Goal: Task Accomplishment & Management: Use online tool/utility

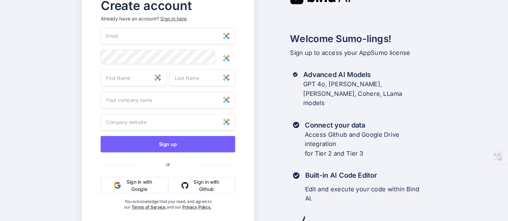
click at [160, 35] on input "email" at bounding box center [167, 36] width 134 height 17
type input "iphonemangold@googlemail.com"
type input "Bernhard"
type input "Mangold"
type input "Nothing jet"
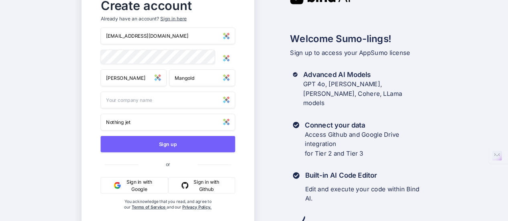
click at [183, 108] on input "text" at bounding box center [167, 100] width 134 height 17
type input "ToBrilliant"
click at [224, 61] on img at bounding box center [226, 58] width 7 height 7
click at [190, 147] on button "Sign up" at bounding box center [167, 144] width 134 height 16
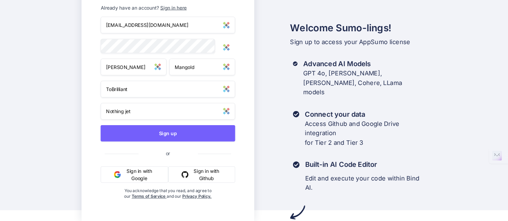
click at [175, 134] on button "Sign up" at bounding box center [167, 133] width 134 height 16
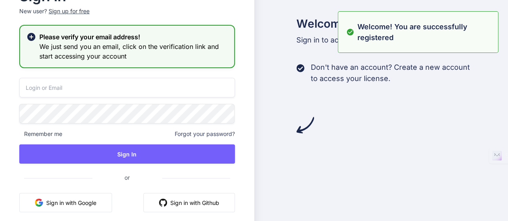
click at [108, 95] on input "email" at bounding box center [127, 88] width 216 height 20
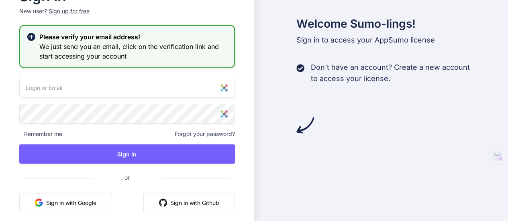
type input "iphonemangold@googlemail.com"
click at [123, 152] on button "Sign In" at bounding box center [127, 153] width 216 height 19
click at [122, 154] on button "Sign In" at bounding box center [127, 153] width 216 height 19
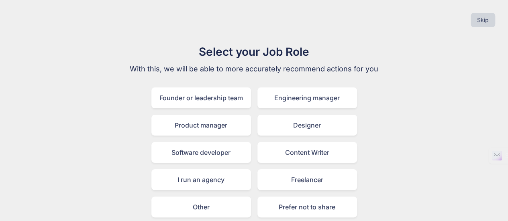
click at [321, 122] on div "Designer" at bounding box center [307, 125] width 100 height 21
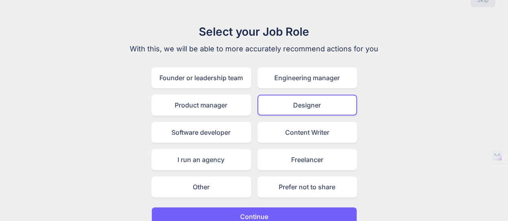
scroll to position [31, 0]
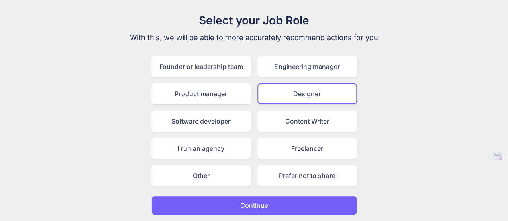
click at [293, 207] on button "Continue" at bounding box center [254, 205] width 206 height 19
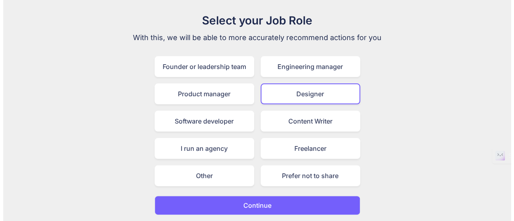
scroll to position [0, 0]
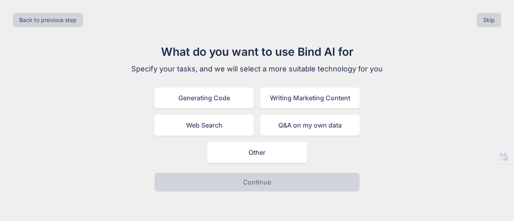
click at [272, 154] on div "Other" at bounding box center [257, 152] width 100 height 21
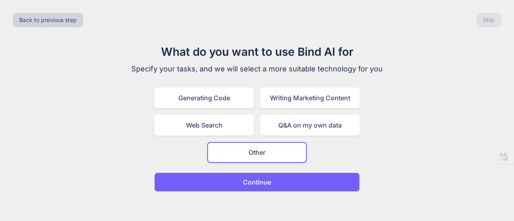
click at [271, 183] on button "Continue" at bounding box center [257, 182] width 206 height 19
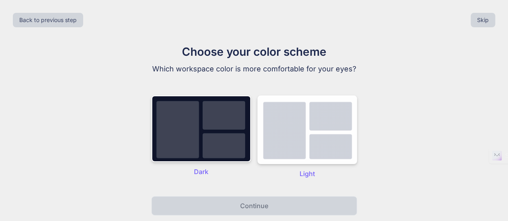
click at [204, 162] on img at bounding box center [201, 129] width 100 height 67
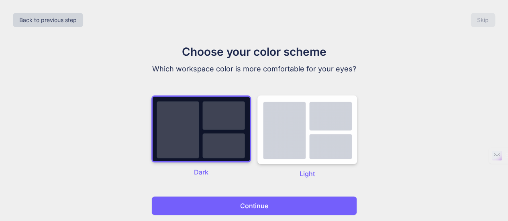
click at [222, 206] on button "Continue" at bounding box center [254, 205] width 206 height 19
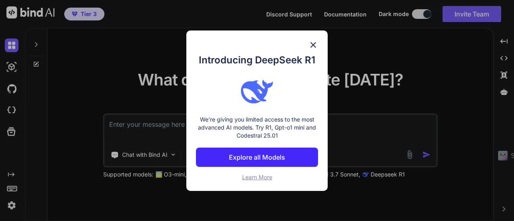
click at [313, 44] on img at bounding box center [313, 45] width 10 height 10
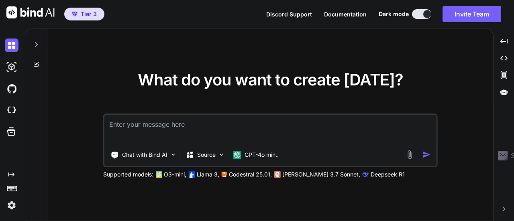
click at [169, 130] on textarea at bounding box center [270, 130] width 332 height 30
click at [33, 41] on div at bounding box center [35, 42] width 15 height 28
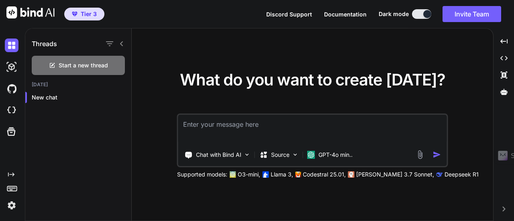
click at [14, 70] on img at bounding box center [12, 67] width 14 height 14
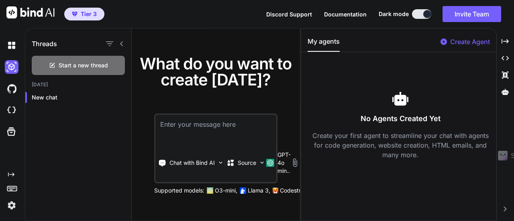
click at [12, 90] on img at bounding box center [12, 89] width 14 height 14
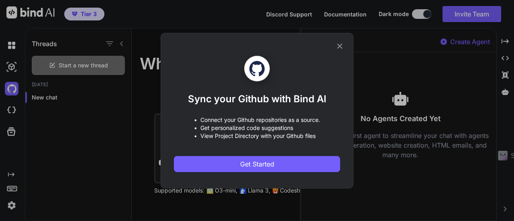
click at [340, 45] on icon at bounding box center [339, 46] width 9 height 9
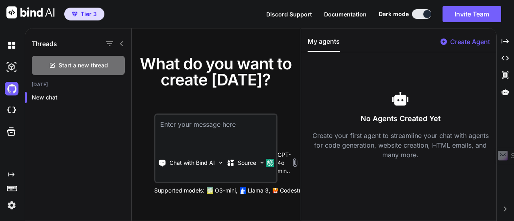
click at [16, 207] on img at bounding box center [12, 206] width 14 height 14
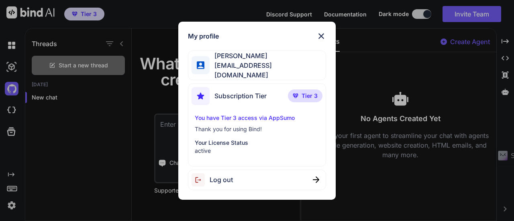
click at [318, 38] on img at bounding box center [321, 36] width 10 height 10
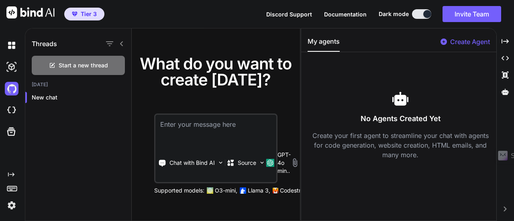
drag, startPoint x: 10, startPoint y: 142, endPoint x: 13, endPoint y: 176, distance: 34.2
click at [13, 176] on div "Created with Pixso." at bounding box center [11, 124] width 22 height 178
click at [13, 176] on icon "Created with Pixso." at bounding box center [11, 174] width 6 height 6
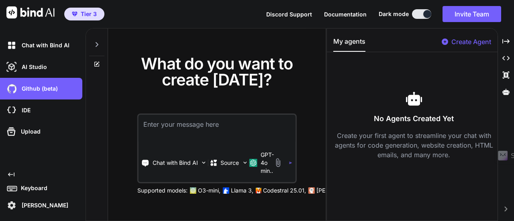
click at [32, 64] on p "AI Studio" at bounding box center [32, 67] width 28 height 8
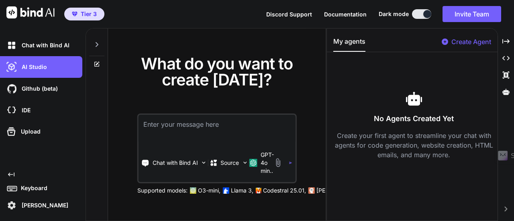
click at [72, 15] on img "button" at bounding box center [75, 14] width 6 height 5
click at [96, 16] on span "Tier 3" at bounding box center [89, 14] width 16 height 8
click at [175, 165] on p "Chat with Bind AI" at bounding box center [175, 163] width 45 height 8
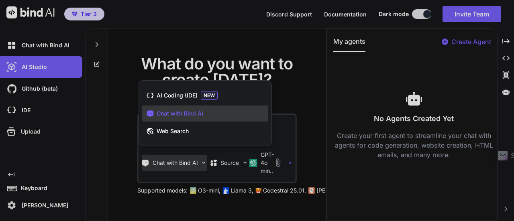
click at [175, 165] on div at bounding box center [257, 110] width 514 height 221
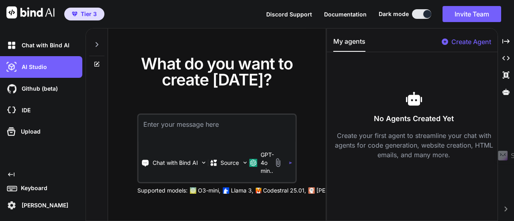
click at [42, 85] on p "Github (beta)" at bounding box center [37, 89] width 39 height 8
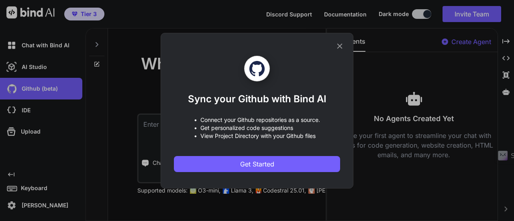
click at [31, 116] on div "Sync your Github with Bind AI • Connect your Github repositories as a source. •…" at bounding box center [257, 110] width 514 height 221
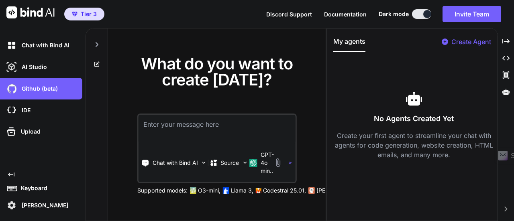
click at [41, 69] on p "AI Studio" at bounding box center [32, 67] width 28 height 8
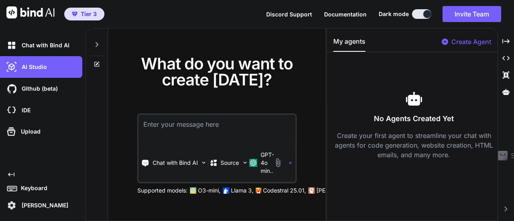
click at [212, 129] on textarea at bounding box center [216, 130] width 157 height 30
click at [462, 41] on p "Create Agent" at bounding box center [471, 42] width 40 height 10
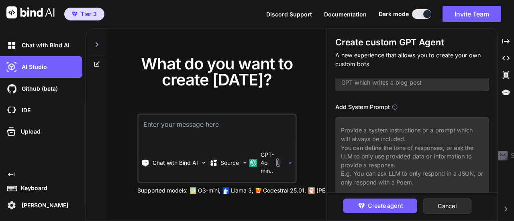
scroll to position [59, 0]
click at [256, 91] on div "What do you want to create [DATE]?" at bounding box center [216, 78] width 199 height 45
click at [448, 206] on button "Cancel" at bounding box center [447, 206] width 49 height 15
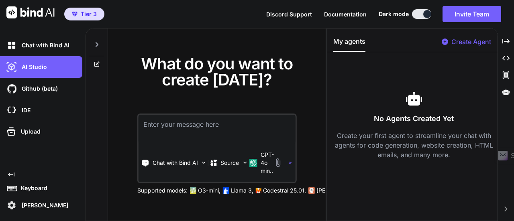
click at [202, 127] on textarea at bounding box center [216, 130] width 157 height 30
click at [31, 82] on div "Github (beta)" at bounding box center [43, 89] width 77 height 14
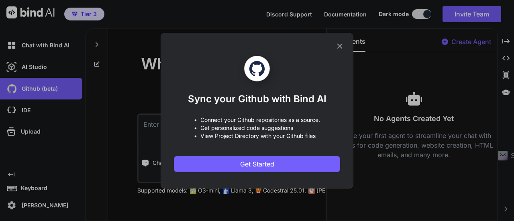
click at [341, 44] on icon at bounding box center [339, 46] width 9 height 9
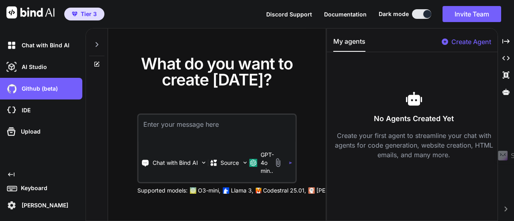
click at [351, 15] on span "Documentation" at bounding box center [345, 14] width 43 height 7
click at [195, 138] on textarea at bounding box center [216, 130] width 157 height 30
click at [235, 159] on div "Source" at bounding box center [229, 163] width 39 height 16
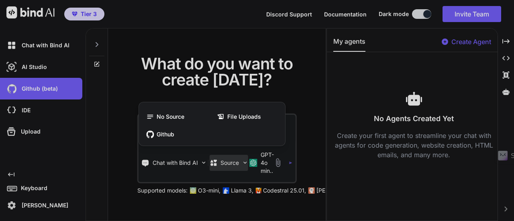
click at [273, 165] on div at bounding box center [257, 110] width 514 height 221
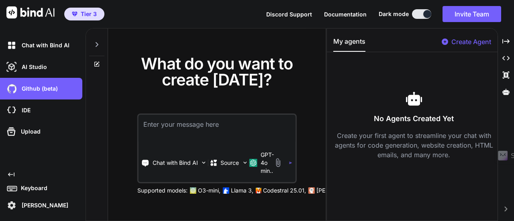
click at [268, 165] on p "GPT-4o min.." at bounding box center [266, 163] width 13 height 24
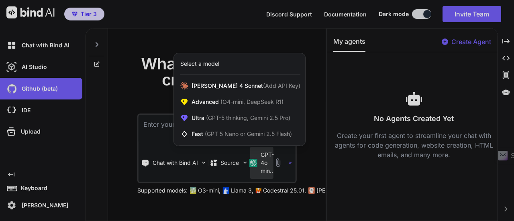
click at [159, 138] on div at bounding box center [257, 110] width 514 height 221
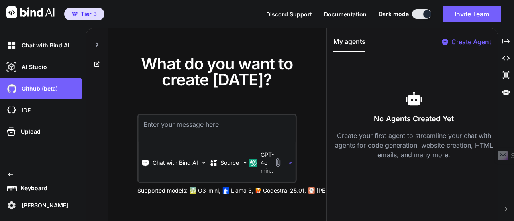
click at [169, 129] on textarea at bounding box center [216, 130] width 157 height 30
click at [469, 39] on p "Create Agent" at bounding box center [471, 42] width 40 height 10
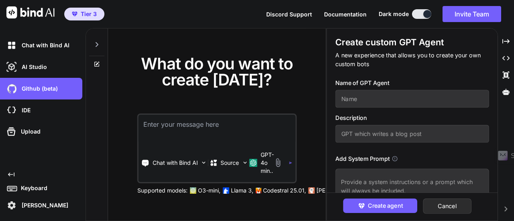
click at [390, 100] on input "text" at bounding box center [412, 99] width 153 height 18
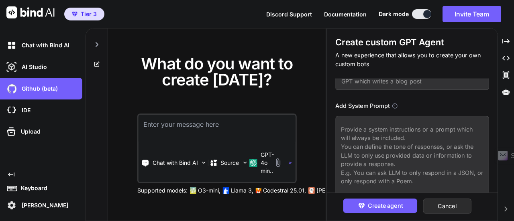
click at [451, 212] on button "Cancel" at bounding box center [447, 206] width 49 height 15
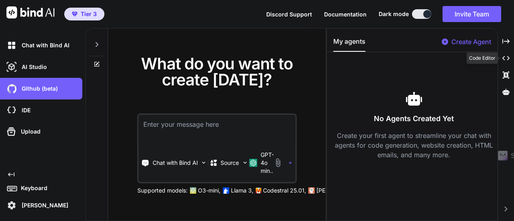
click at [507, 63] on div "Created with Pixso." at bounding box center [506, 58] width 10 height 14
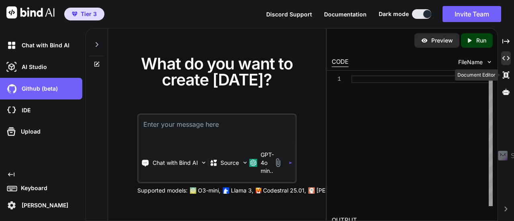
click at [506, 80] on div "Created with Pixso." at bounding box center [506, 75] width 10 height 14
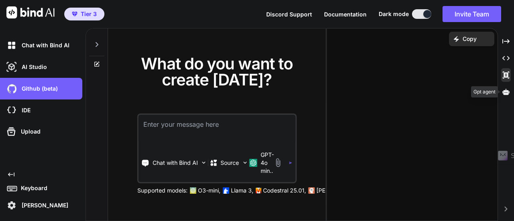
click at [507, 89] on icon at bounding box center [505, 91] width 7 height 7
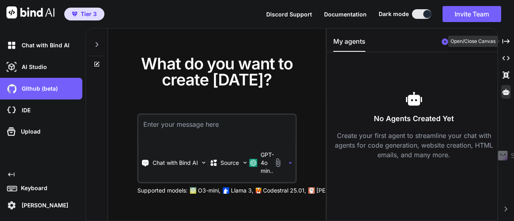
click at [503, 43] on icon "Created with Pixso." at bounding box center [505, 41] width 7 height 7
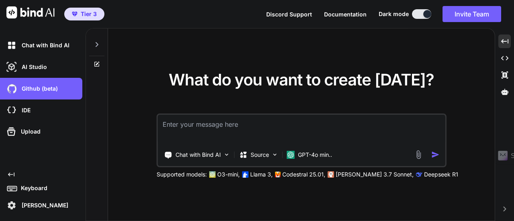
click at [256, 123] on textarea at bounding box center [301, 130] width 287 height 30
click at [324, 130] on textarea at bounding box center [301, 130] width 287 height 30
type textarea "erstelle mir einen taschenrechner"
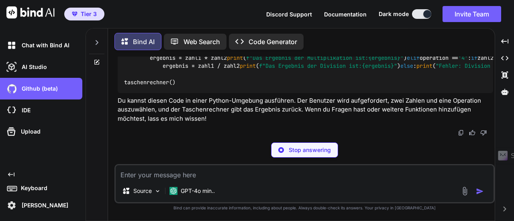
scroll to position [363, 0]
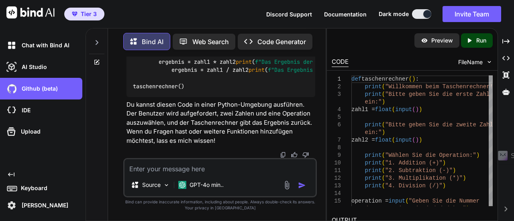
click at [476, 37] on p "Run" at bounding box center [481, 41] width 10 height 8
click at [229, 98] on div "def taschenrechner (): print ( "Willkommen beim Taschenrechner!" ) print ( "Bit…" at bounding box center [220, 46] width 189 height 103
click at [482, 44] on p "Run" at bounding box center [481, 41] width 10 height 8
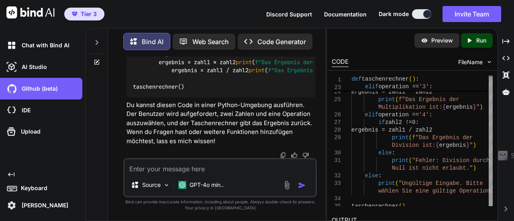
click at [434, 43] on p "Preview" at bounding box center [442, 41] width 22 height 8
click at [479, 38] on p "Run" at bounding box center [481, 41] width 10 height 8
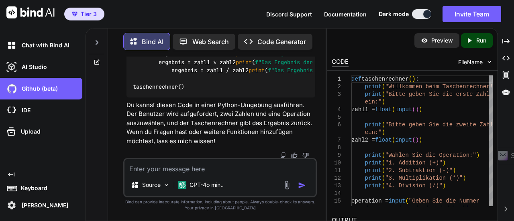
click at [437, 38] on p "Preview" at bounding box center [442, 41] width 22 height 8
click at [367, 53] on div "CODE FileName" at bounding box center [412, 62] width 171 height 18
click at [203, 37] on p "Web Search" at bounding box center [210, 42] width 37 height 10
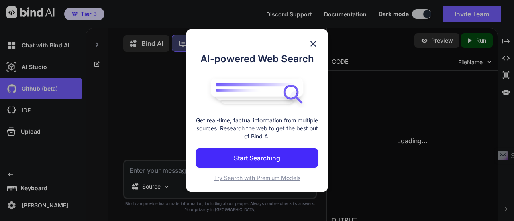
scroll to position [3, 0]
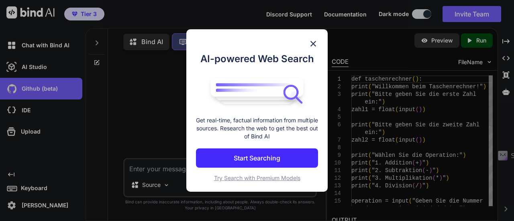
click at [271, 39] on div "AI-powered Web Search Get real-time, factual information from multiple sources.…" at bounding box center [256, 110] width 141 height 163
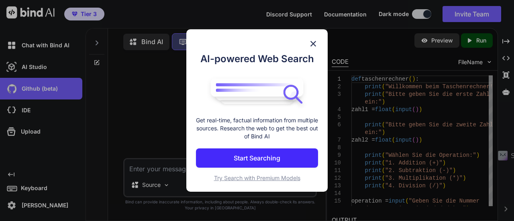
click at [314, 43] on img at bounding box center [313, 44] width 10 height 10
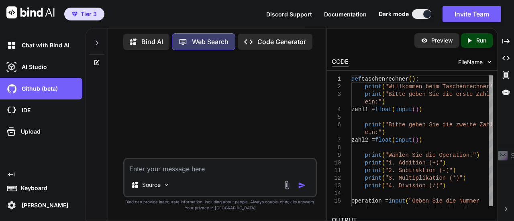
click at [264, 42] on p "Code Generator" at bounding box center [281, 42] width 49 height 10
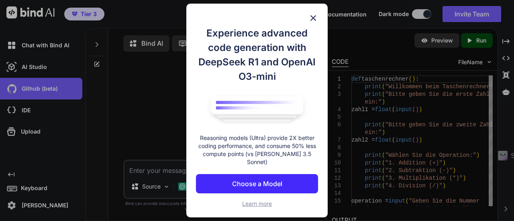
click at [262, 187] on button "Choose a Model" at bounding box center [257, 183] width 122 height 19
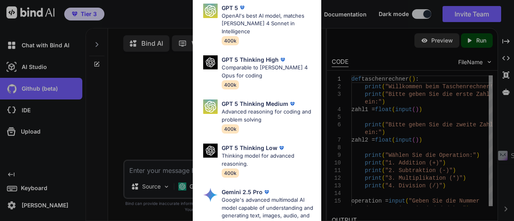
click at [167, 89] on div "Ultra Models GPT 5 OpenAI's best AI model, matches Claude 4 Sonnet in Intellige…" at bounding box center [257, 110] width 514 height 221
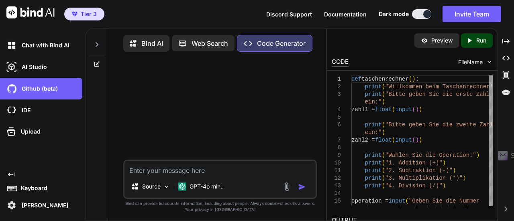
click at [214, 189] on p "GPT-4o min.." at bounding box center [206, 187] width 34 height 8
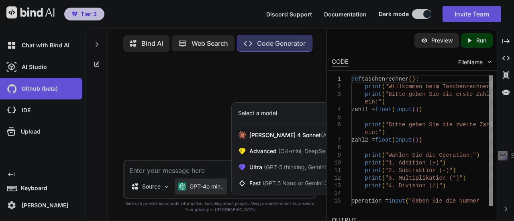
click at [225, 117] on div at bounding box center [257, 110] width 514 height 221
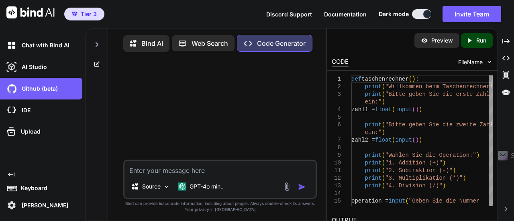
click at [202, 190] on p "GPT-4o min.." at bounding box center [206, 187] width 34 height 8
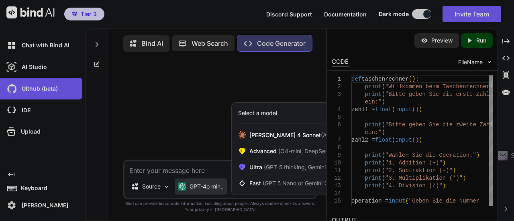
click at [202, 190] on div at bounding box center [257, 110] width 514 height 221
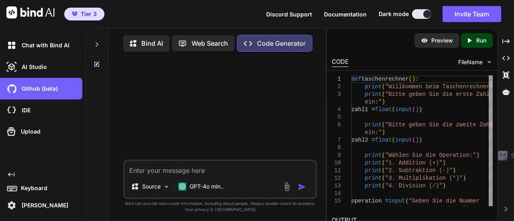
click at [21, 125] on div "Upload" at bounding box center [41, 131] width 82 height 21
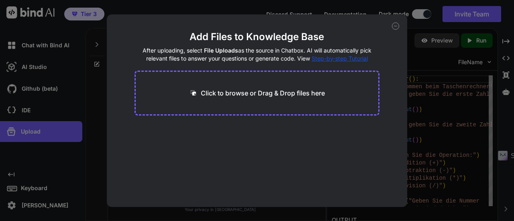
click at [397, 26] on icon at bounding box center [395, 26] width 3 height 0
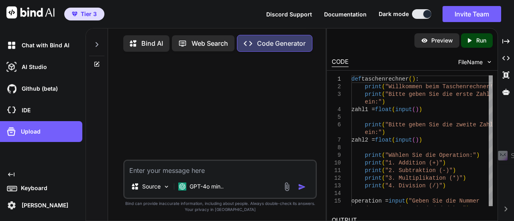
click at [57, 49] on p "Chat with Bind AI" at bounding box center [43, 45] width 51 height 8
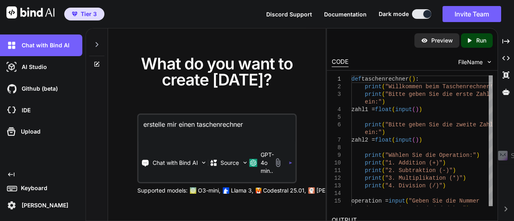
click at [446, 39] on p "Preview" at bounding box center [442, 41] width 22 height 8
click at [254, 124] on textarea "erstelle mir einen taschenrechner" at bounding box center [216, 130] width 157 height 30
click at [507, 90] on icon at bounding box center [505, 92] width 7 height 6
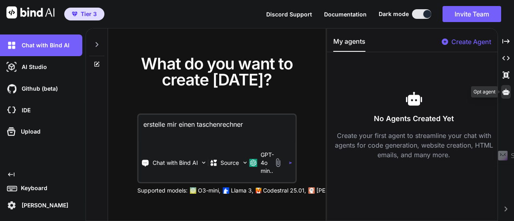
click at [507, 90] on icon at bounding box center [505, 92] width 7 height 6
